Goal: Transaction & Acquisition: Purchase product/service

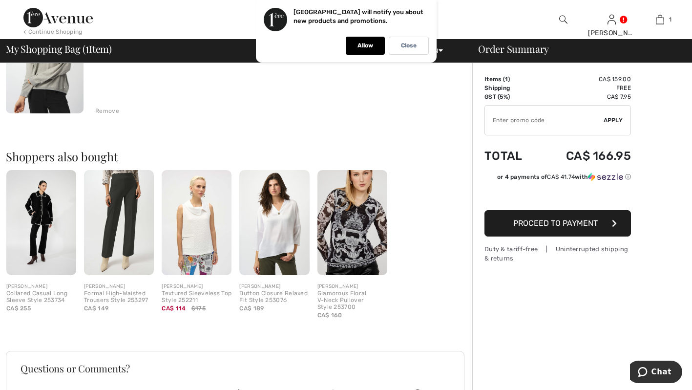
scroll to position [150, 0]
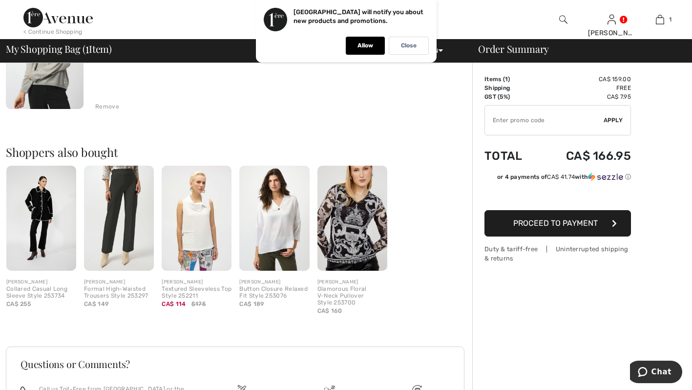
click at [115, 202] on img at bounding box center [119, 218] width 70 height 105
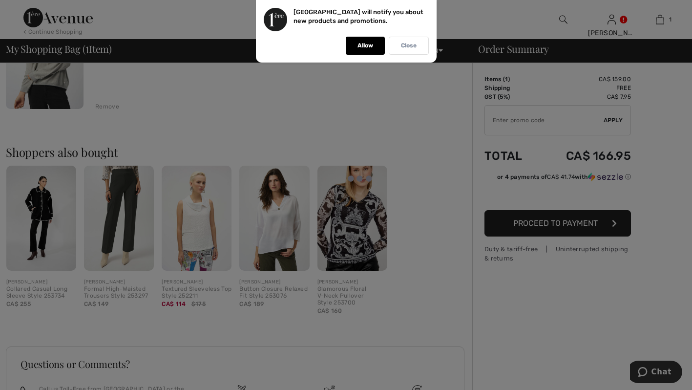
click at [410, 46] on p "Close" at bounding box center [409, 45] width 16 height 7
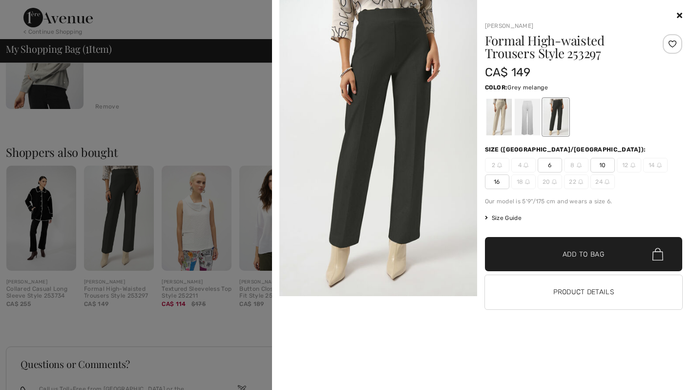
click at [127, 191] on div at bounding box center [346, 195] width 692 height 390
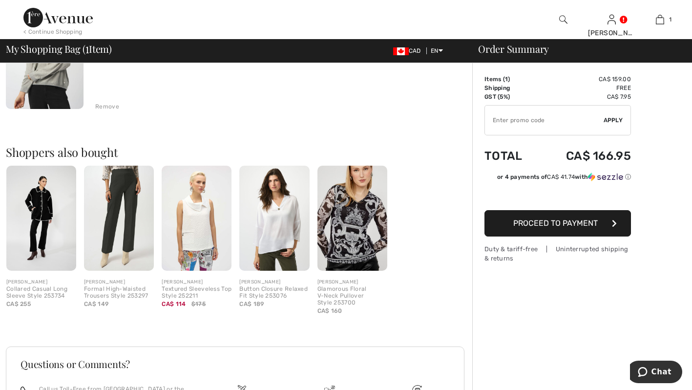
click at [134, 200] on img at bounding box center [119, 218] width 70 height 105
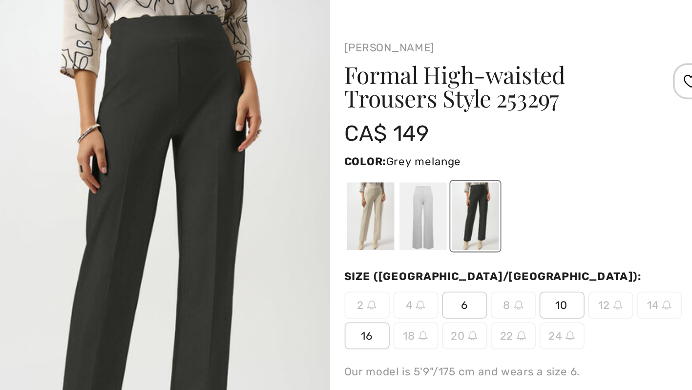
scroll to position [134, 0]
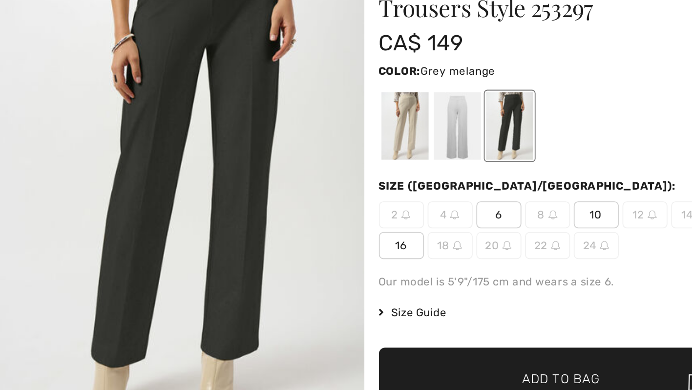
click at [529, 119] on div at bounding box center [526, 117] width 25 height 37
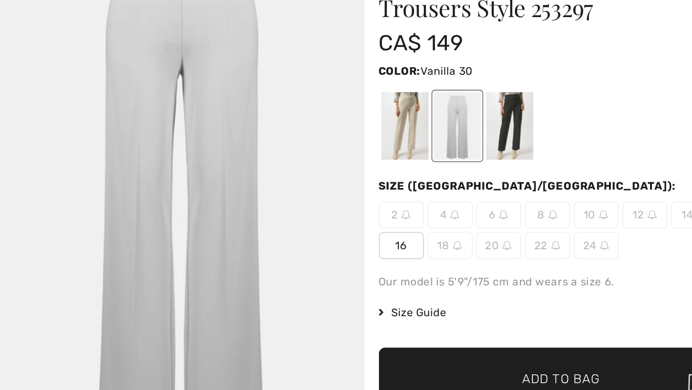
click at [602, 105] on div at bounding box center [584, 117] width 198 height 41
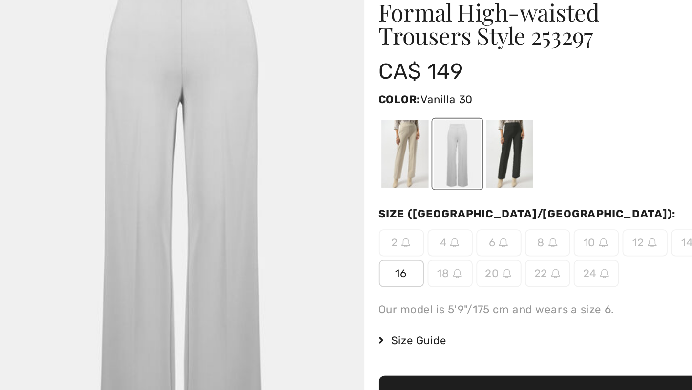
click at [503, 105] on div at bounding box center [498, 117] width 25 height 37
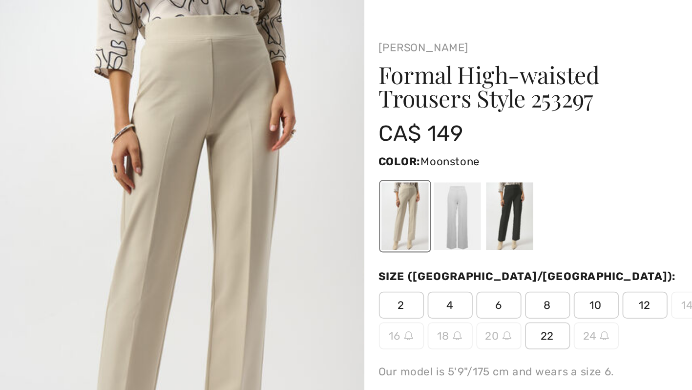
scroll to position [123, 0]
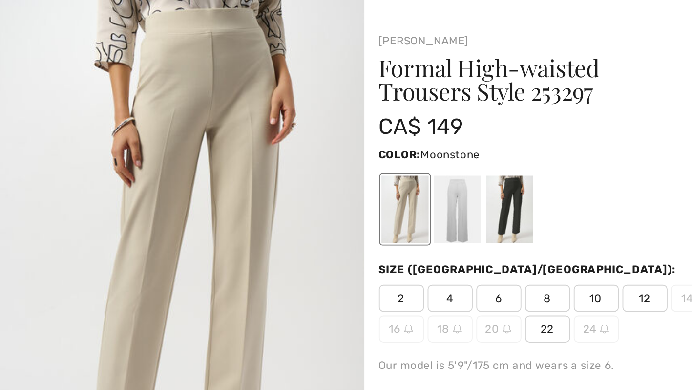
click at [530, 112] on div at bounding box center [526, 117] width 25 height 37
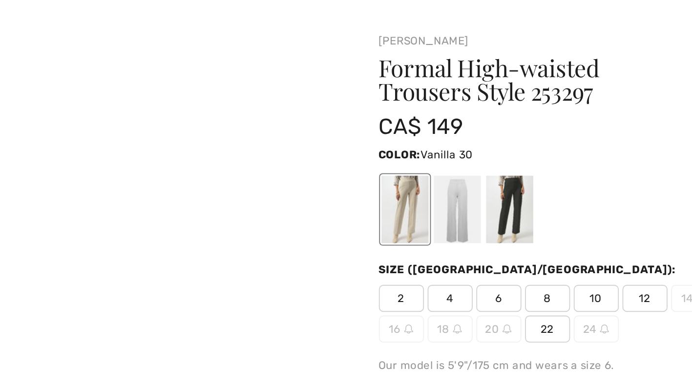
click at [560, 106] on div at bounding box center [555, 117] width 25 height 37
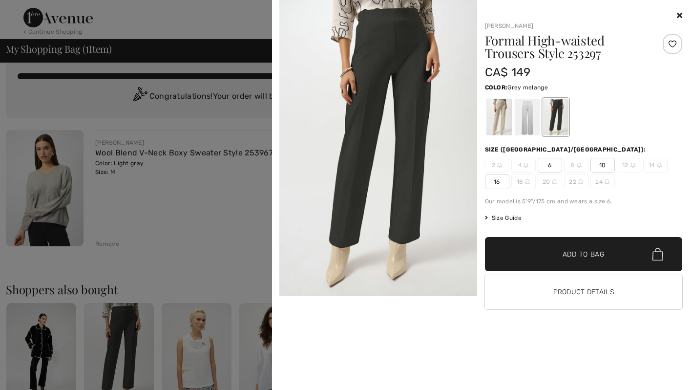
scroll to position [0, 0]
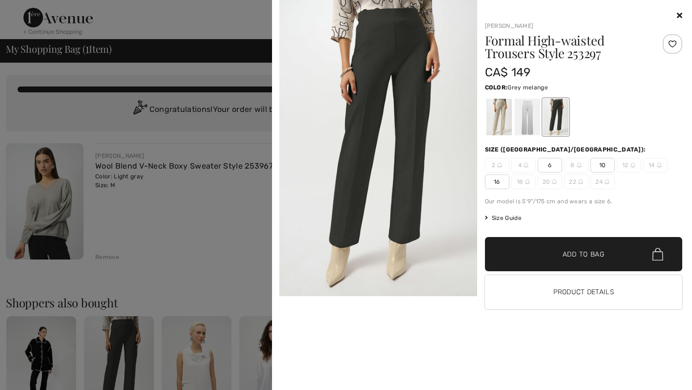
click at [679, 18] on icon at bounding box center [679, 15] width 5 height 8
